Goal: Find specific page/section: Locate a particular part of the current website

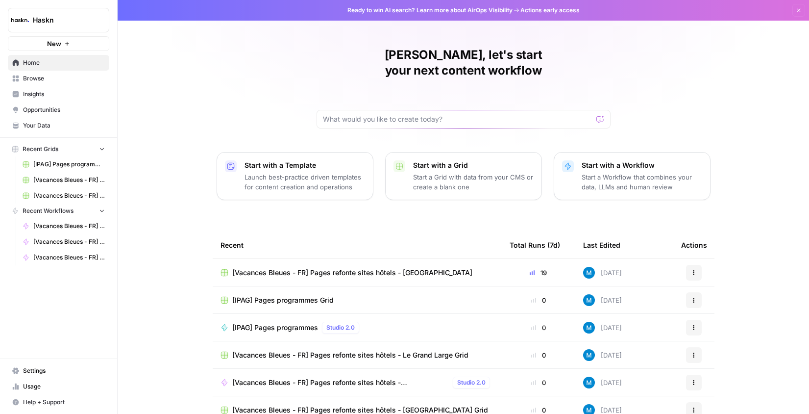
click at [43, 75] on span "Browse" at bounding box center [64, 78] width 82 height 9
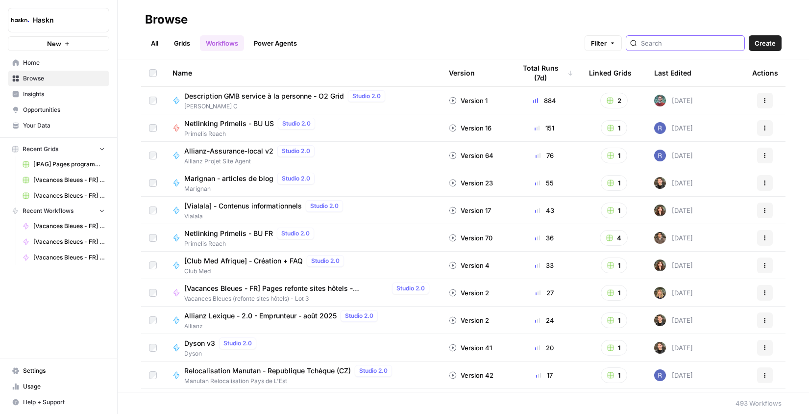
click at [686, 42] on input "search" at bounding box center [690, 43] width 99 height 10
click at [186, 42] on link "Grids" at bounding box center [182, 43] width 28 height 16
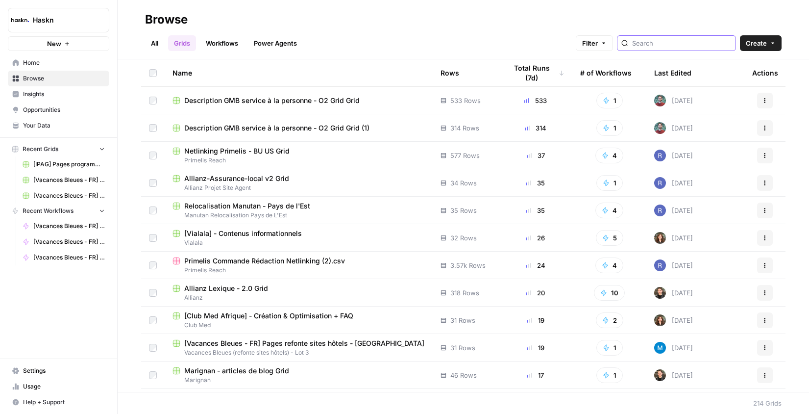
click at [665, 43] on input "search" at bounding box center [681, 43] width 99 height 10
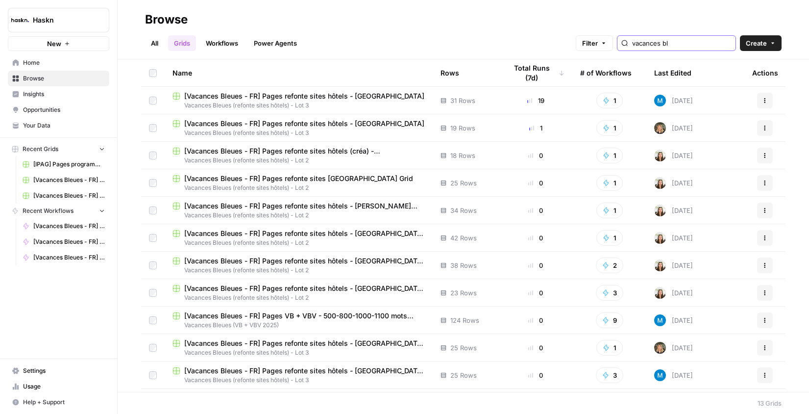
type input "vacances bl"
click at [327, 232] on span "[Vacances Bleues - FR] Pages refonte sites hôtels - [GEOGRAPHIC_DATA] (Grid)" at bounding box center [304, 233] width 241 height 10
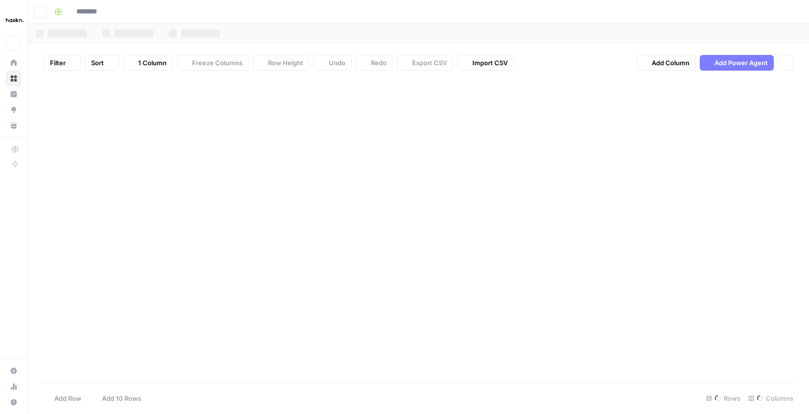
type input "**********"
